Goal: Information Seeking & Learning: Find specific fact

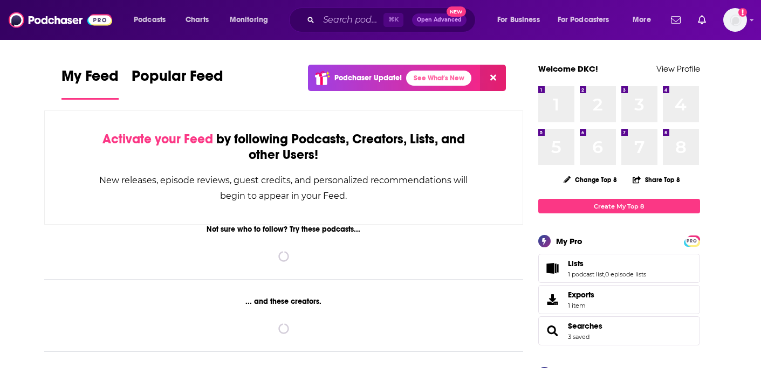
click at [353, 9] on div "⌘ K Open Advanced New" at bounding box center [382, 20] width 186 height 25
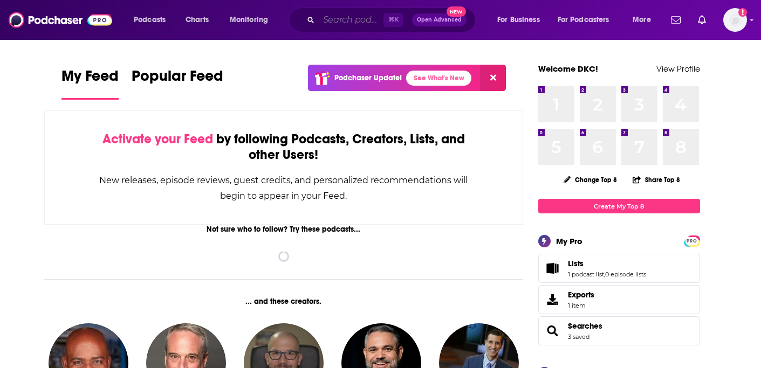
click at [349, 24] on input "Search podcasts, credits, & more..." at bounding box center [351, 19] width 65 height 17
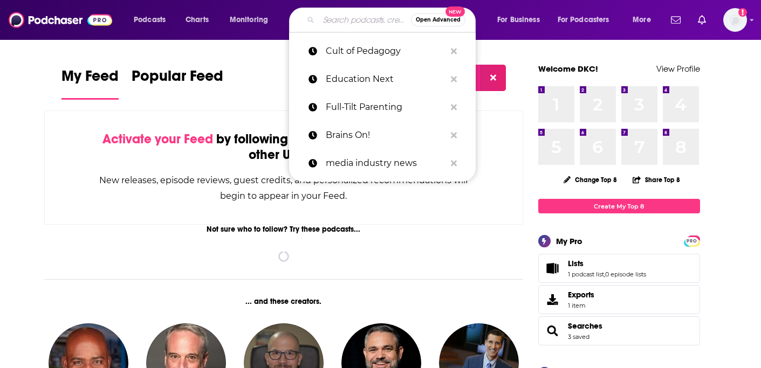
paste input "Strictly Business"
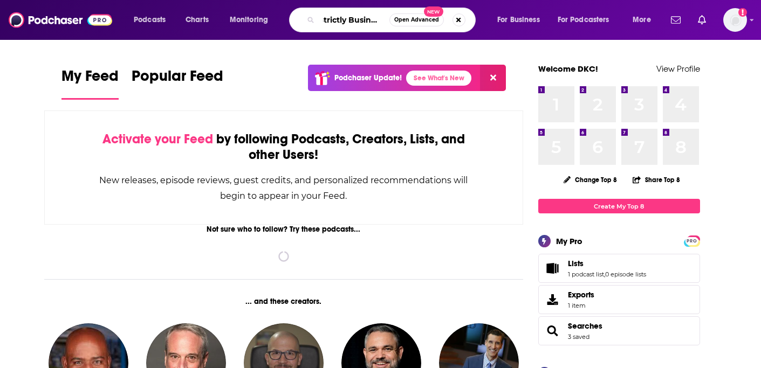
type input "Strictly Business"
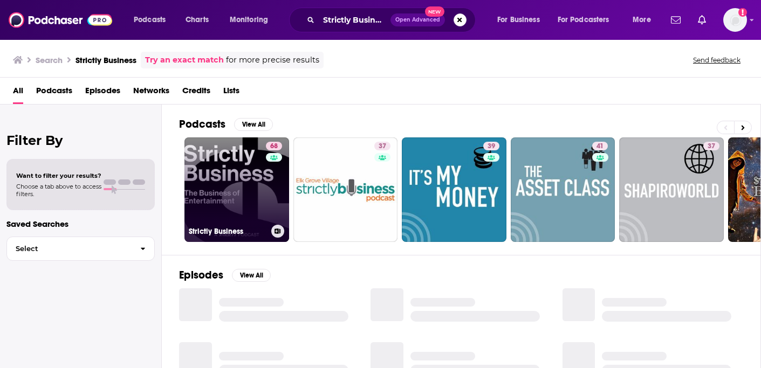
click at [246, 175] on link "68 Strictly Business" at bounding box center [236, 189] width 105 height 105
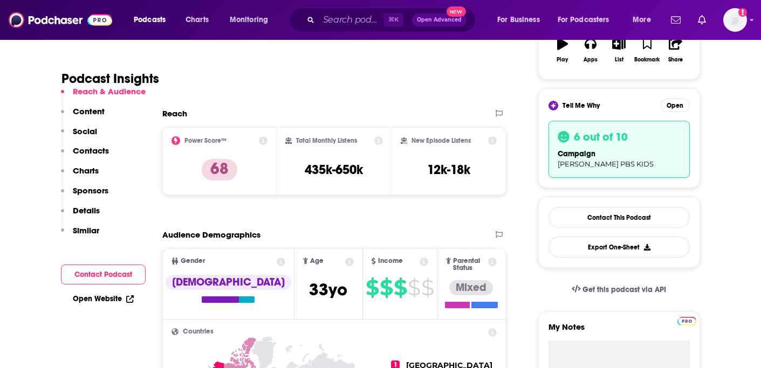
scroll to position [198, 0]
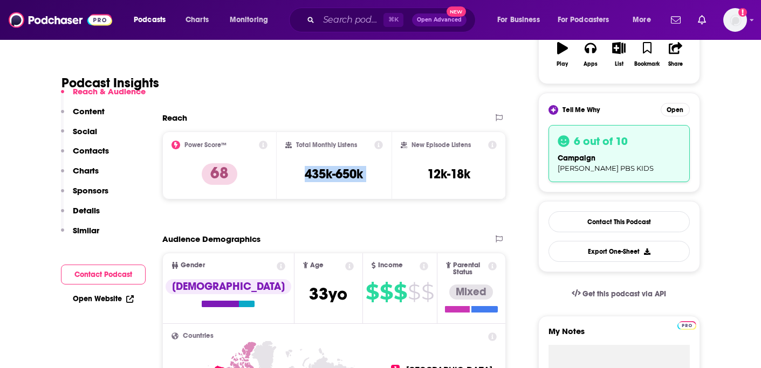
copy div "435k-650k"
drag, startPoint x: 322, startPoint y: 172, endPoint x: 392, endPoint y: 172, distance: 70.1
click at [392, 172] on div "Power Score™ 68 Total Monthly Listens 435k-650k New Episode Listens 12k-18k" at bounding box center [334, 166] width 344 height 68
click at [347, 17] on input "Search podcasts, credits, & more..." at bounding box center [351, 19] width 65 height 17
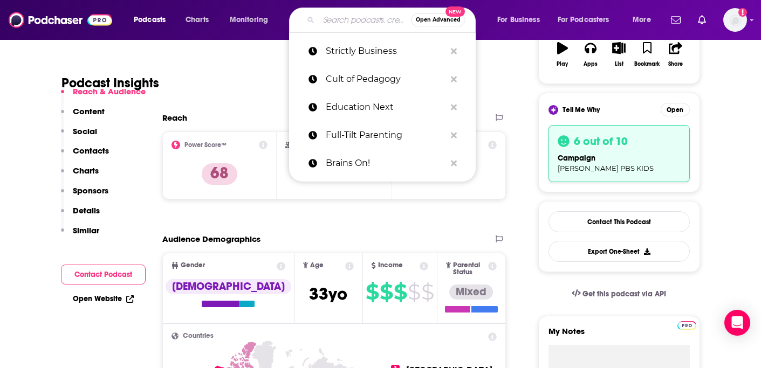
paste input "The Education Gadfly Show:"
type input "The Education Gadfly Show:"
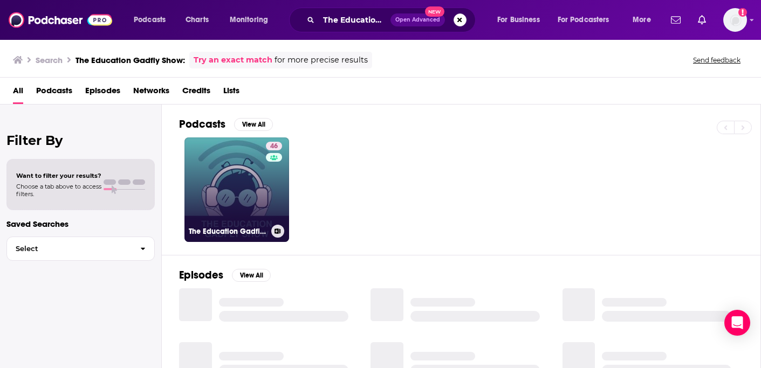
click at [254, 191] on link "46 The Education Gadfly Show" at bounding box center [236, 189] width 105 height 105
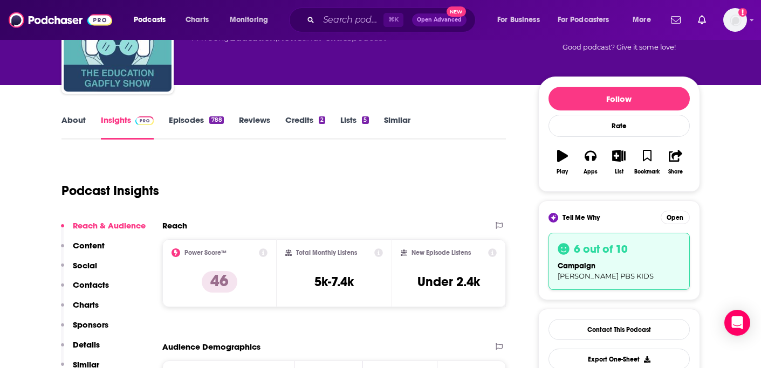
scroll to position [92, 0]
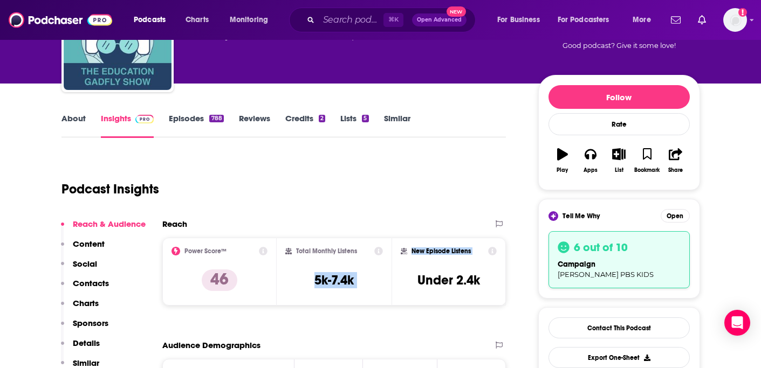
copy div "5k-7.4k New Episode Listens"
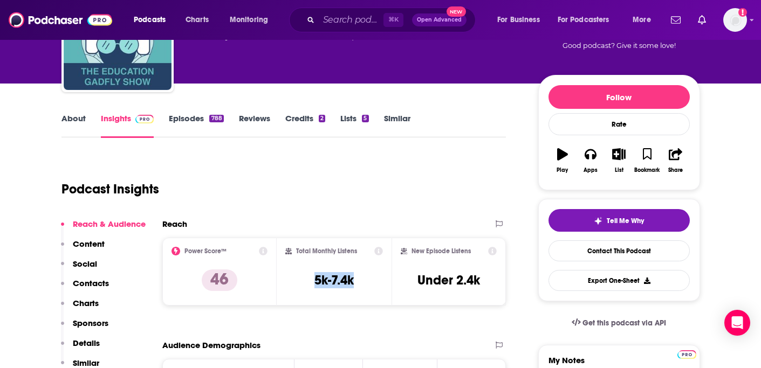
copy h3 "5k-7.4k"
drag, startPoint x: 312, startPoint y: 280, endPoint x: 362, endPoint y: 278, distance: 49.6
click at [362, 279] on div "Total Monthly Listens 5k-7.4k" at bounding box center [334, 272] width 98 height 50
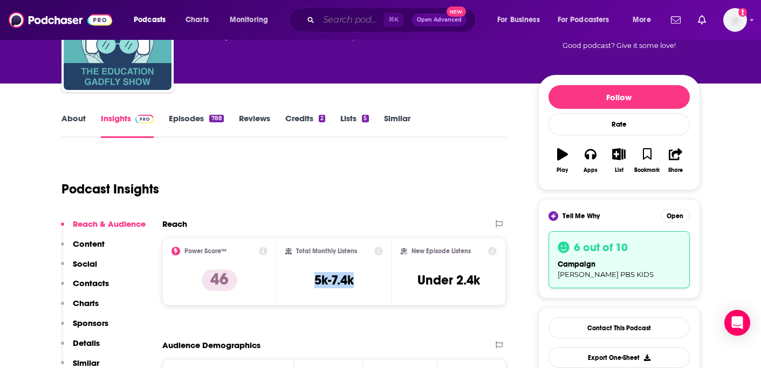
click at [326, 17] on input "Search podcasts, credits, & more..." at bounding box center [351, 19] width 65 height 17
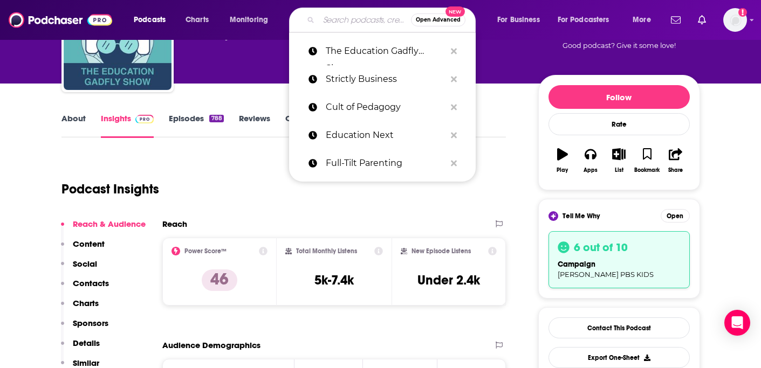
paste input "Your Parenting Mojo"
type input "Your Parenting Mojo"
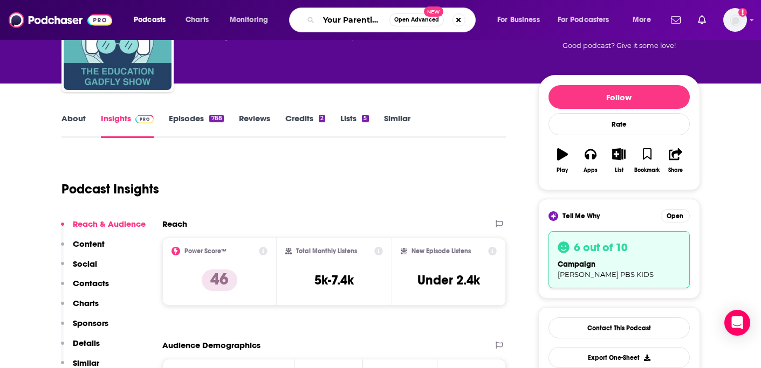
scroll to position [0, 20]
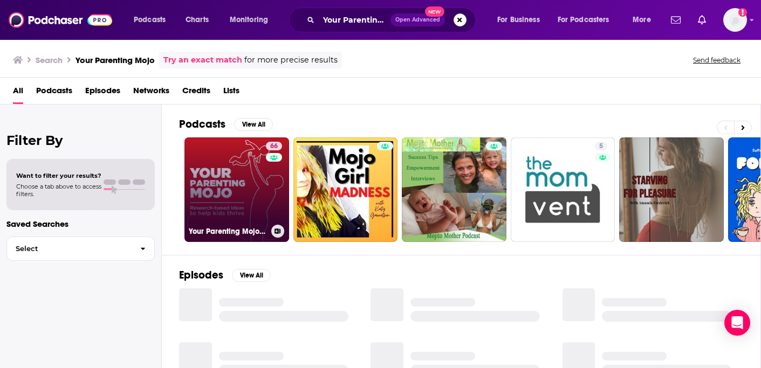
click at [251, 188] on link "66 Your Parenting Mojo - Respectful, research-based parenting ideas to help kid…" at bounding box center [236, 189] width 105 height 105
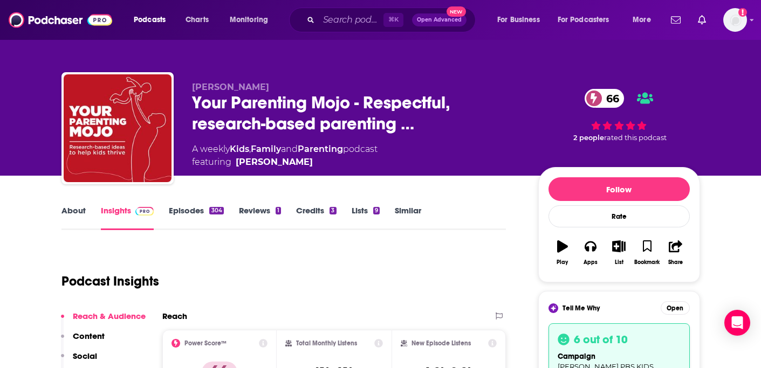
scroll to position [146, 0]
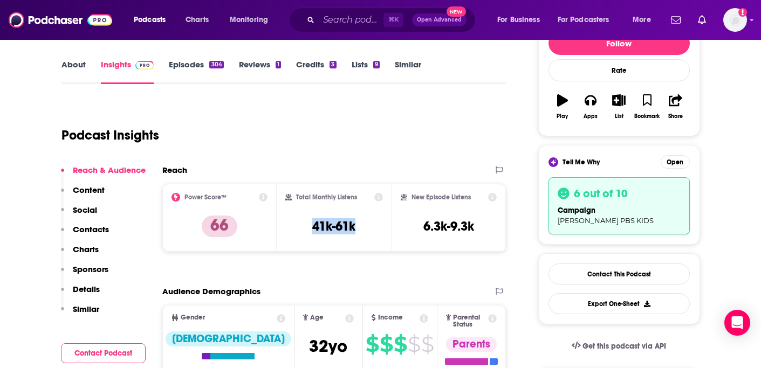
copy h3 "41k-61k"
drag, startPoint x: 305, startPoint y: 227, endPoint x: 374, endPoint y: 226, distance: 69.0
click at [374, 226] on div "Total Monthly Listens 41k-61k" at bounding box center [334, 218] width 98 height 50
click at [350, 21] on input "Search podcasts, credits, & more..." at bounding box center [351, 19] width 65 height 17
paste input "Teaching Learning Leading K-12"
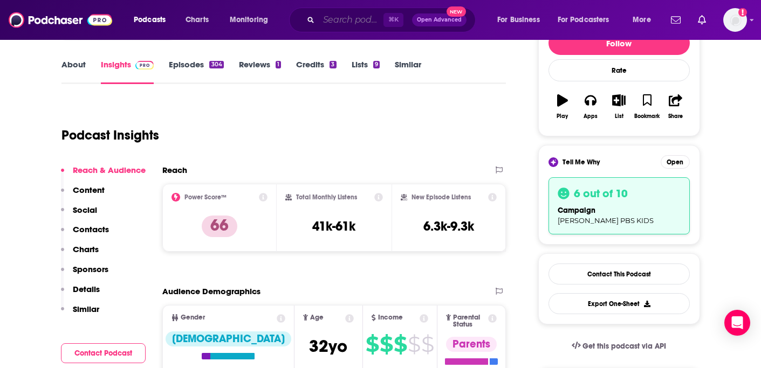
type input "Teaching Learning Leading K-12"
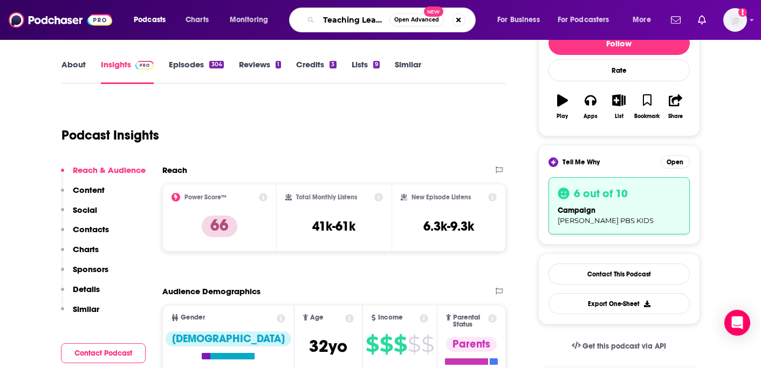
scroll to position [0, 64]
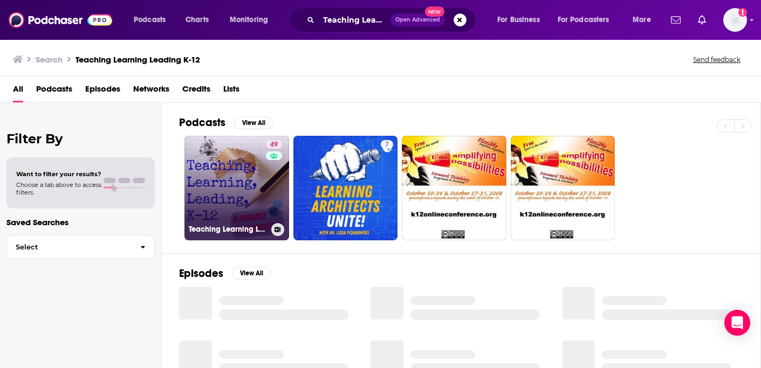
click at [243, 205] on link "49 Teaching Learning Leading K-12" at bounding box center [236, 188] width 105 height 105
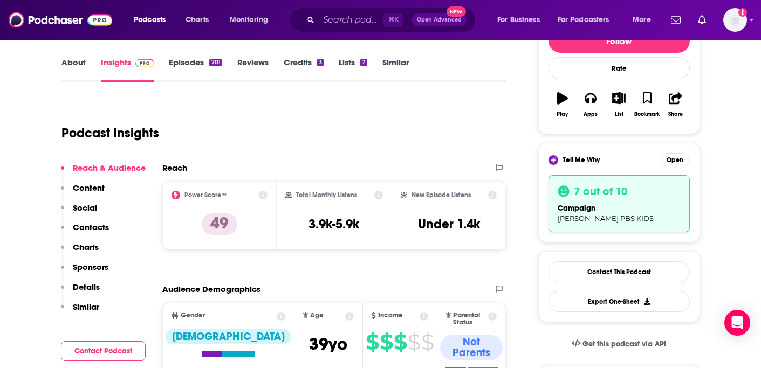
scroll to position [157, 0]
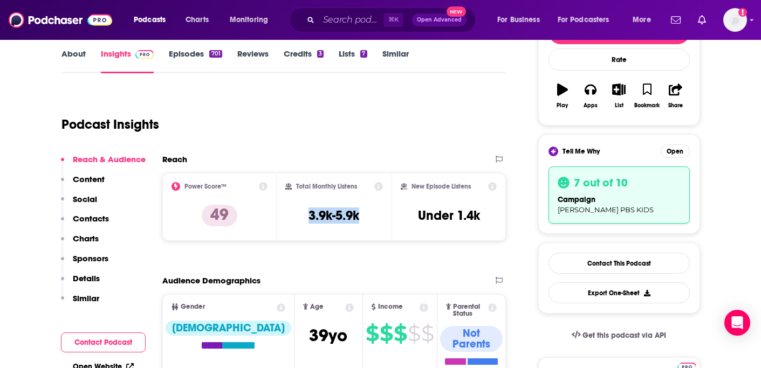
copy h3 "3.9k-5.9k"
drag, startPoint x: 299, startPoint y: 213, endPoint x: 378, endPoint y: 213, distance: 79.2
click at [378, 213] on div "Total Monthly Listens 3.9k-5.9k" at bounding box center [334, 207] width 98 height 50
click at [340, 28] on div "⌘ K Open Advanced New" at bounding box center [382, 20] width 186 height 25
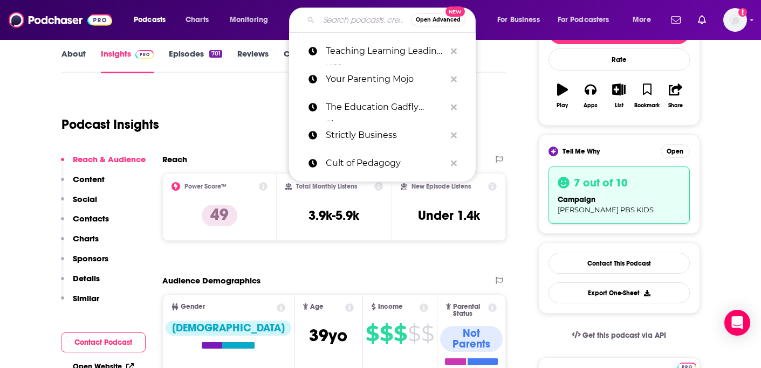
click at [336, 18] on input "Search podcasts, credits, & more..." at bounding box center [365, 19] width 92 height 17
paste input "The Motherly Podcast:"
type input "The Motherly Podcast:"
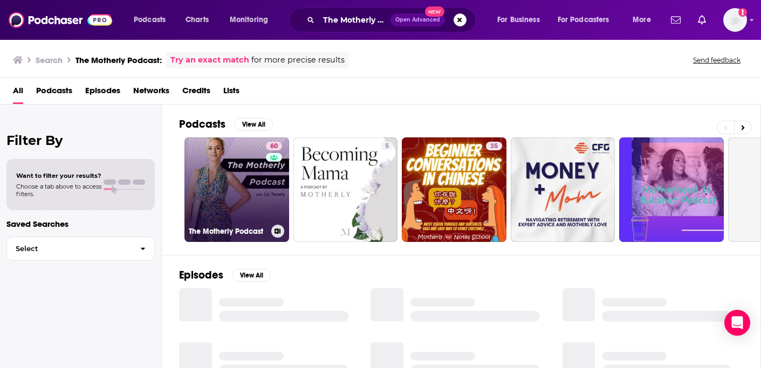
click at [227, 196] on link "60 The Motherly Podcast" at bounding box center [236, 189] width 105 height 105
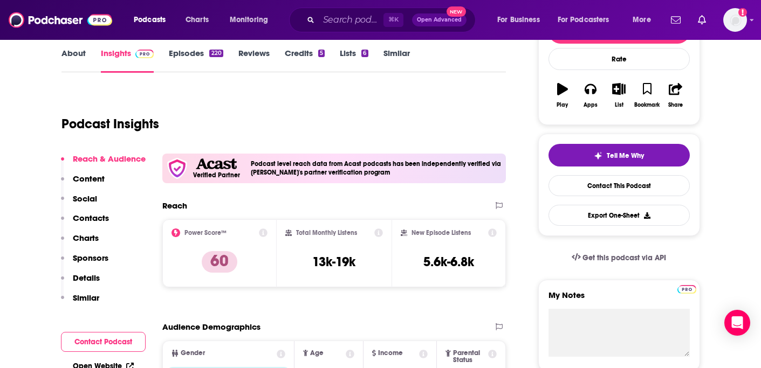
scroll to position [178, 0]
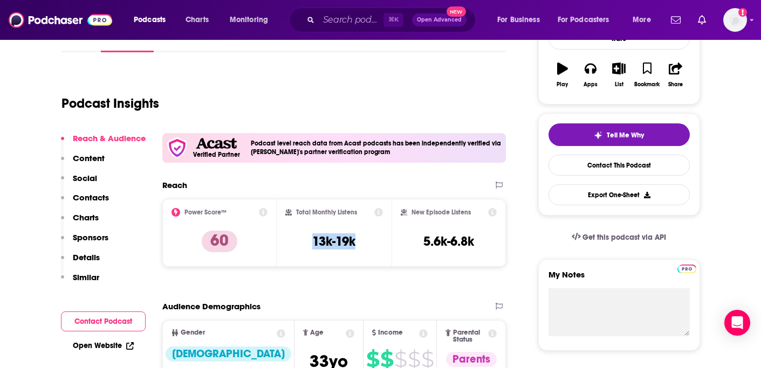
copy h3 "13k-19k"
drag, startPoint x: 306, startPoint y: 243, endPoint x: 366, endPoint y: 243, distance: 60.4
click at [366, 243] on div "Total Monthly Listens 13k-19k" at bounding box center [334, 233] width 98 height 50
click at [330, 29] on div "⌘ K Open Advanced New" at bounding box center [382, 20] width 186 height 25
click at [330, 22] on input "Search podcasts, credits, & more..." at bounding box center [351, 19] width 65 height 17
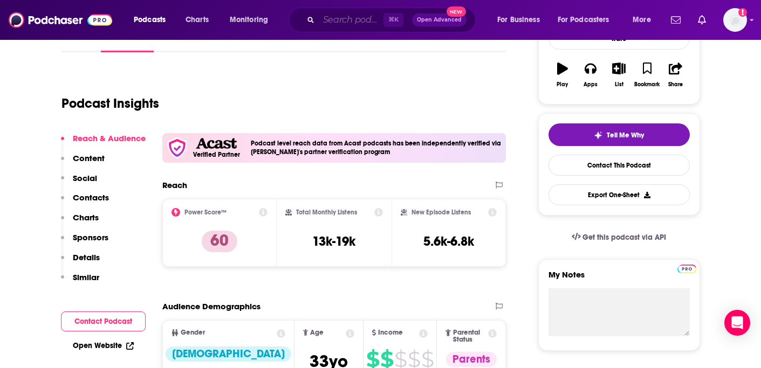
paste input "Full-Tilt Parenting: Strategies, Insights, and Connection for Parents Raising N…"
type input "Full-Tilt Parenting: Strategies, Insights, and Connection for Parents Raising N…"
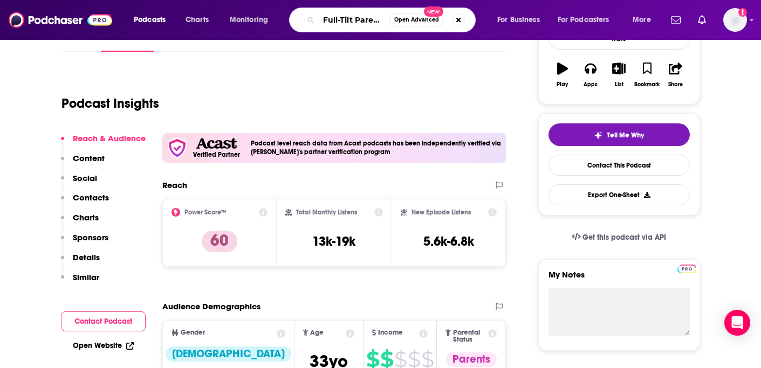
scroll to position [0, 335]
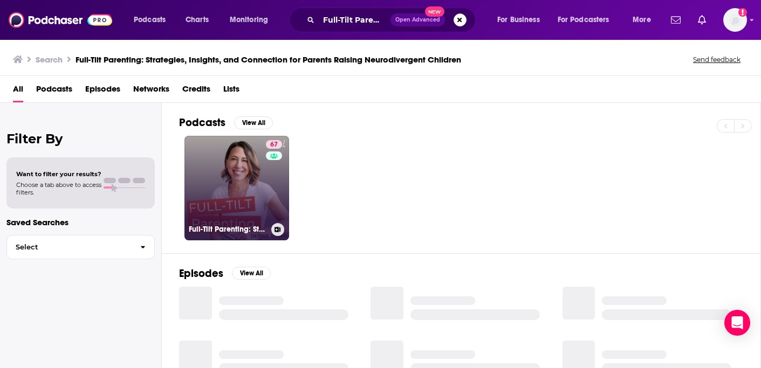
click at [234, 186] on link "67 Full-Tilt Parenting: Strategies, Insights, and Connection for Parents Raisin…" at bounding box center [236, 188] width 105 height 105
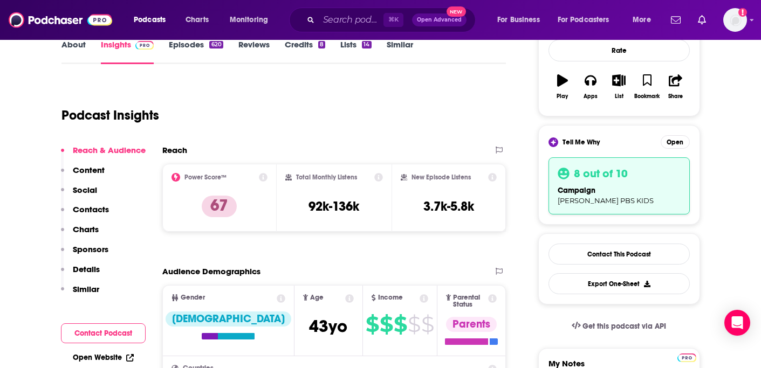
scroll to position [167, 0]
copy h3 "92k-136k"
drag, startPoint x: 306, startPoint y: 207, endPoint x: 361, endPoint y: 207, distance: 54.4
click at [361, 207] on div "Total Monthly Listens 92k-136k" at bounding box center [334, 197] width 98 height 50
click at [333, 16] on input "Search podcasts, credits, & more..." at bounding box center [351, 19] width 65 height 17
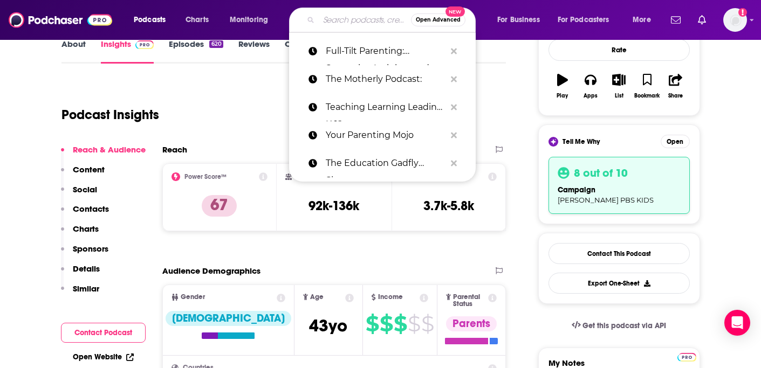
paste input "What Fresh Hell"
type input "What Fresh Hell"
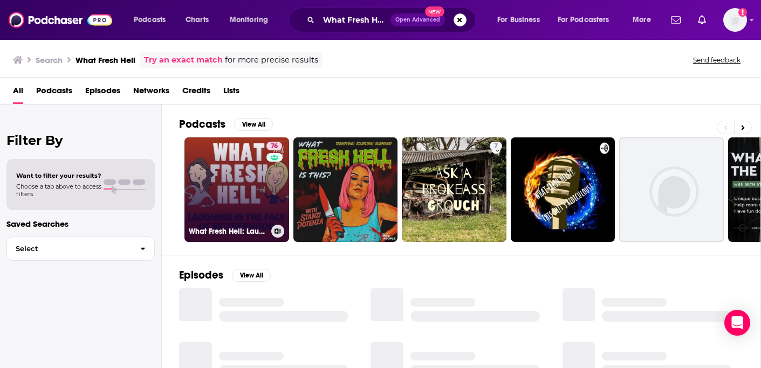
click at [203, 163] on link "76 What Fresh Hell: Laughing in the Face of Motherhood | Parenting Tips From Fu…" at bounding box center [236, 189] width 105 height 105
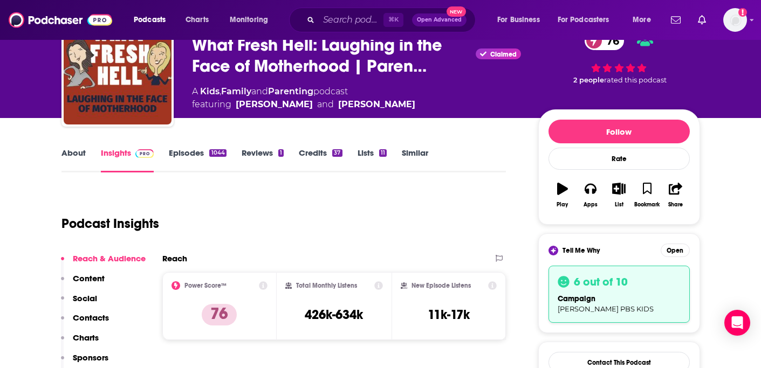
scroll to position [66, 0]
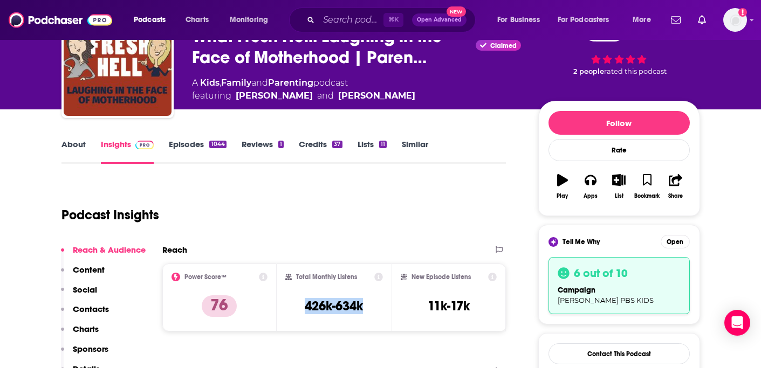
copy h3 "426k-634k"
drag, startPoint x: 293, startPoint y: 309, endPoint x: 367, endPoint y: 307, distance: 74.4
click at [367, 307] on div "Total Monthly Listens 426k-634k" at bounding box center [334, 298] width 98 height 50
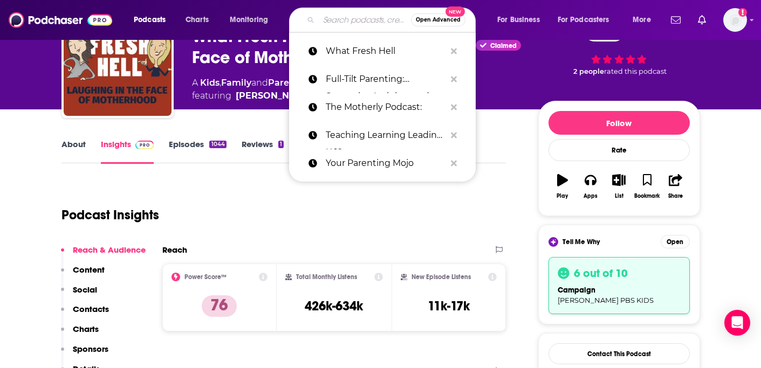
click at [354, 19] on input "Search podcasts, credits, & more..." at bounding box center [365, 19] width 92 height 17
paste input "After Bedtime"
type input "After Bedtime"
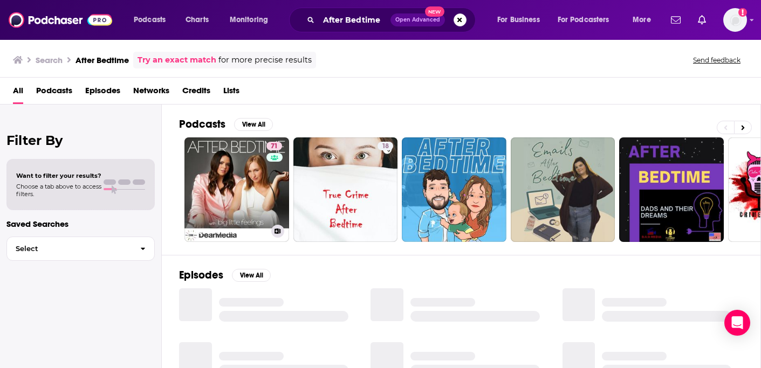
click at [256, 168] on link "71 After Bedtime with Big Little Feelings" at bounding box center [236, 189] width 105 height 105
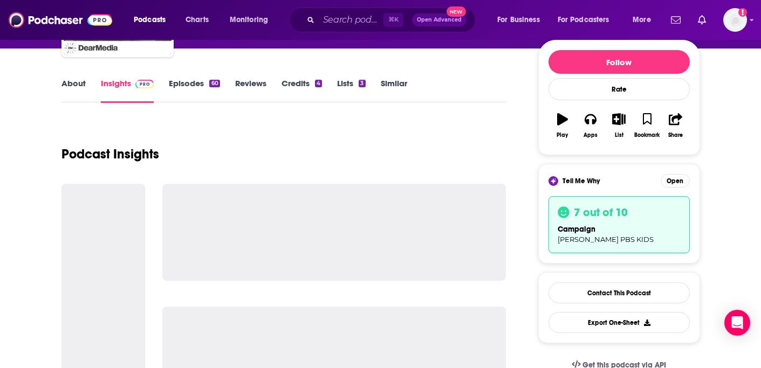
scroll to position [128, 0]
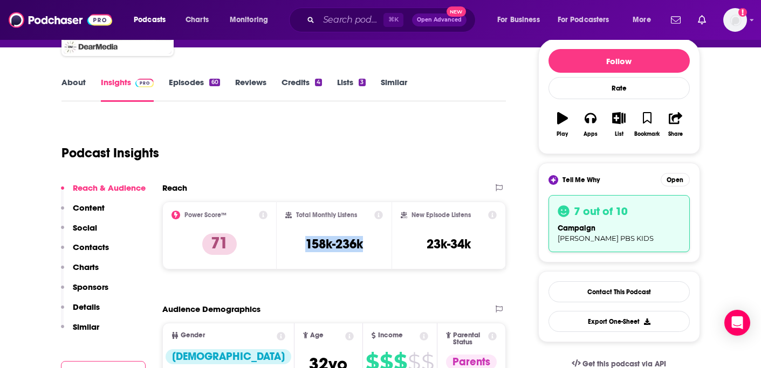
copy h3 "158k-236k"
drag, startPoint x: 299, startPoint y: 248, endPoint x: 368, endPoint y: 245, distance: 68.5
click at [368, 245] on div "Total Monthly Listens 158k-236k" at bounding box center [334, 236] width 98 height 50
click at [343, 24] on input "Search podcasts, credits, & more..." at bounding box center [351, 19] width 65 height 17
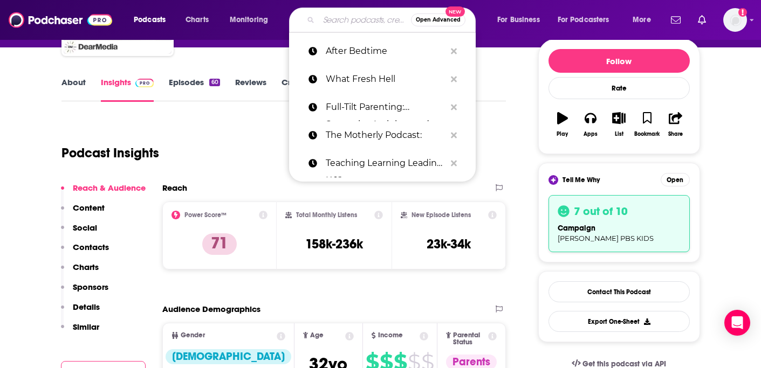
paste input "The Cult of Pedagogy"
type input "The Cult of Pedagogy"
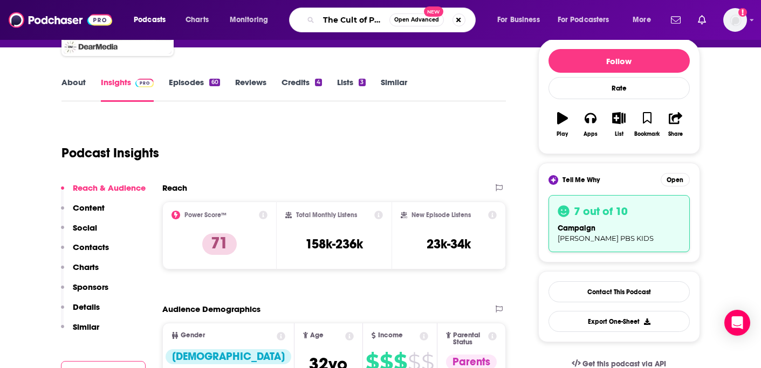
scroll to position [0, 24]
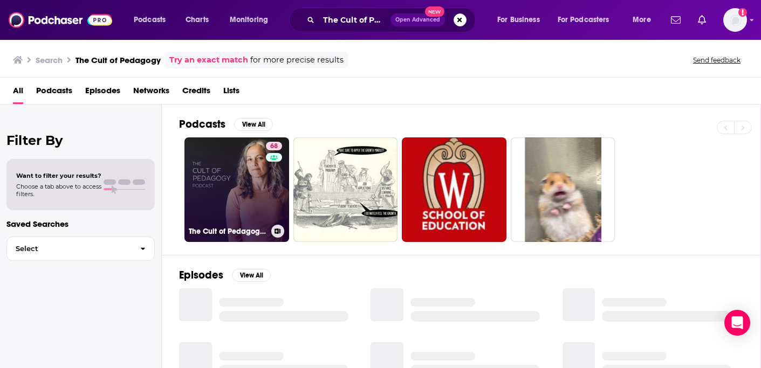
click at [238, 188] on link "68 The Cult of Pedagogy Podcast" at bounding box center [236, 189] width 105 height 105
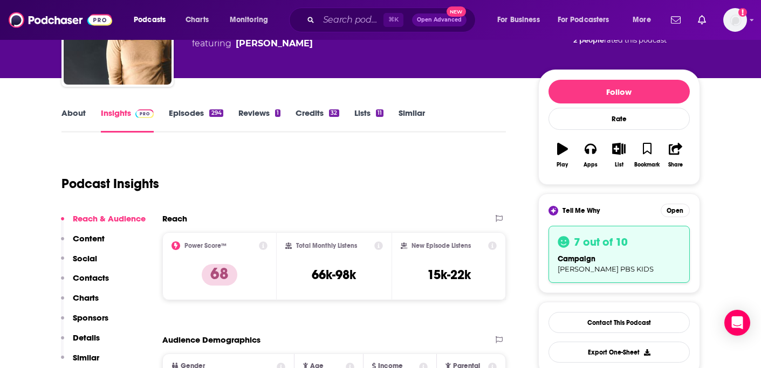
scroll to position [126, 0]
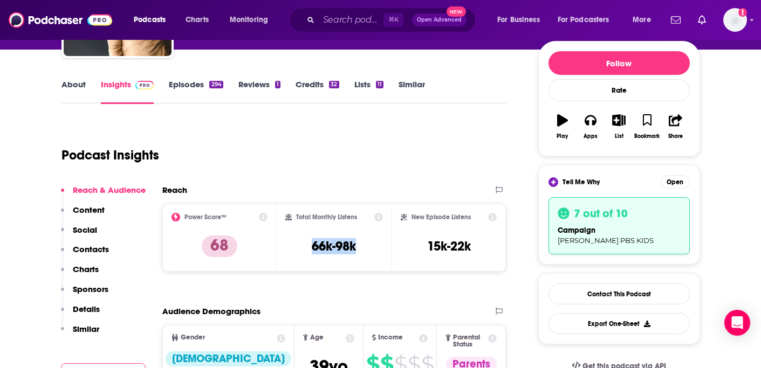
copy h3 "66k-98k"
drag, startPoint x: 305, startPoint y: 245, endPoint x: 375, endPoint y: 245, distance: 69.5
click at [375, 245] on div "Total Monthly Listens 66k-98k" at bounding box center [334, 238] width 98 height 50
